Goal: Transaction & Acquisition: Download file/media

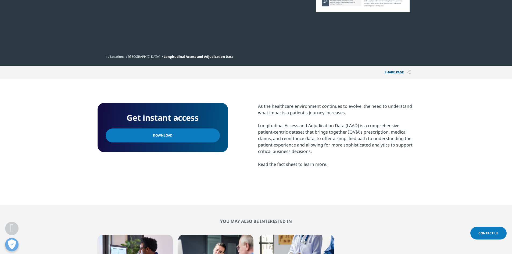
scroll to position [78, 317]
click at [400, 173] on section "As the healthcare environment continues to evolve, the need to understand what …" at bounding box center [336, 142] width 157 height 78
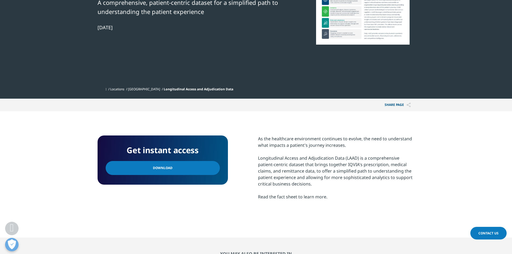
scroll to position [82, 0]
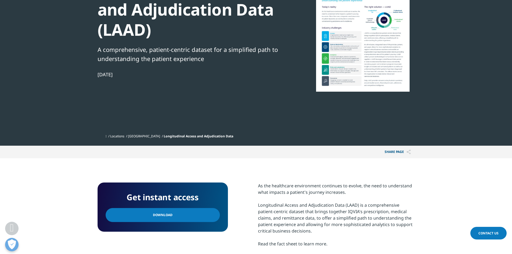
click at [349, 59] on div at bounding box center [363, 31] width 104 height 121
click at [348, 47] on div at bounding box center [363, 31] width 104 height 121
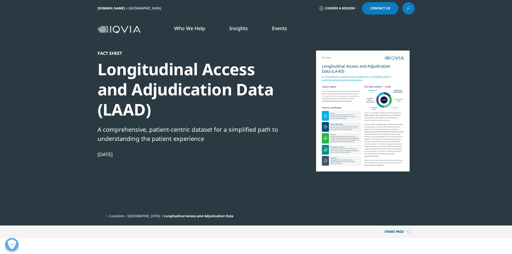
scroll to position [1, 0]
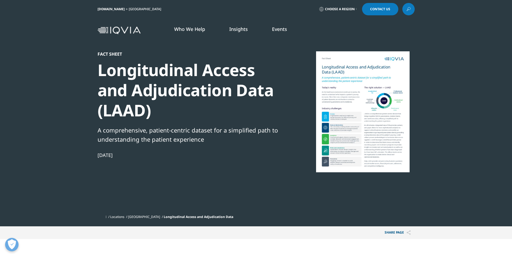
click at [177, 86] on div "Longitudinal Access and Adjudication Data (LAAD)" at bounding box center [190, 90] width 184 height 60
click at [368, 93] on div at bounding box center [363, 111] width 104 height 121
click at [375, 80] on div at bounding box center [363, 111] width 104 height 121
click at [378, 72] on div at bounding box center [363, 111] width 104 height 121
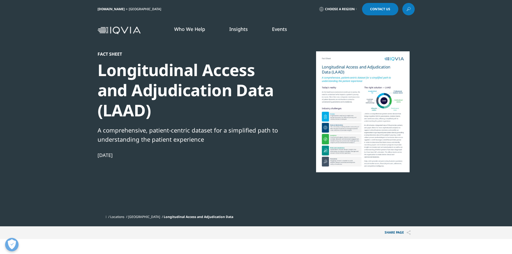
click at [378, 72] on div at bounding box center [363, 111] width 104 height 121
click at [232, 183] on div "Pharmaceutical Manufacturers Harness unparalleled healthcare data, advanced ana…" at bounding box center [316, 117] width 391 height 148
click at [339, 109] on div at bounding box center [363, 111] width 104 height 121
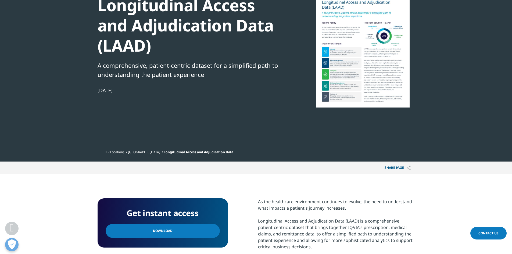
scroll to position [135, 0]
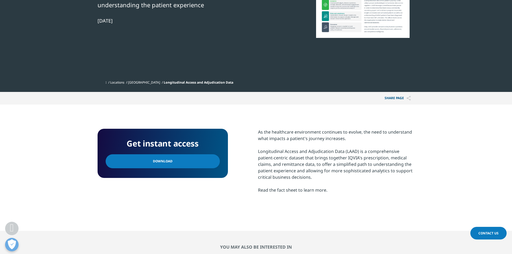
click at [184, 164] on link "Download" at bounding box center [163, 161] width 114 height 14
